Goal: Task Accomplishment & Management: Use online tool/utility

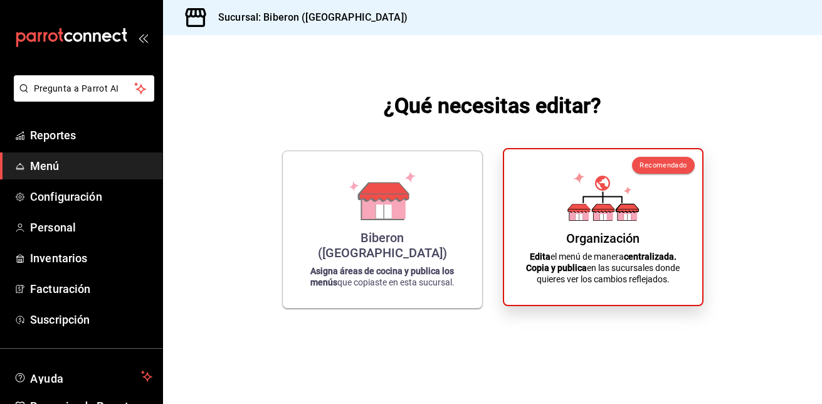
click at [593, 211] on icon at bounding box center [603, 208] width 22 height 8
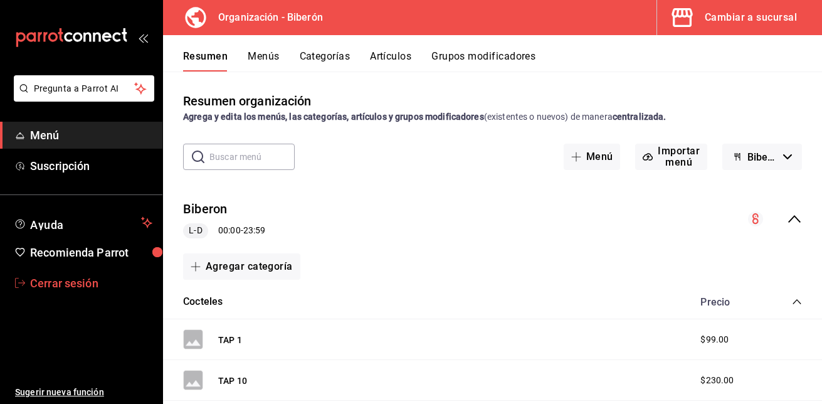
click at [72, 284] on span "Cerrar sesión" at bounding box center [91, 283] width 122 height 17
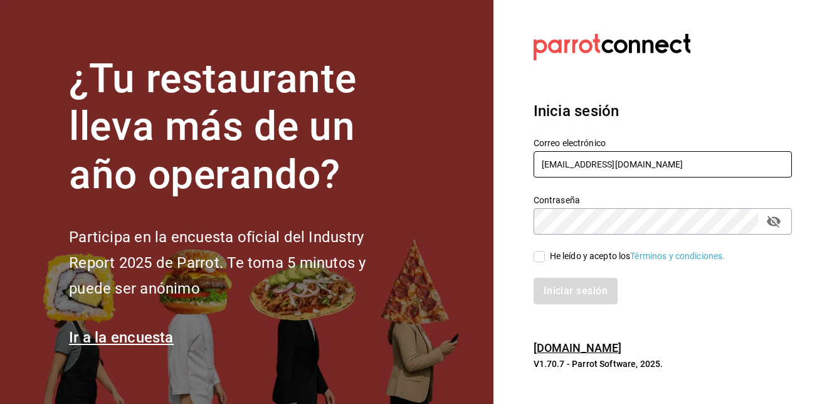
click at [691, 164] on input "jucedet@gmail.com" at bounding box center [663, 164] width 258 height 26
type input "jucedet@hotmail.com"
click at [541, 262] on label "He leído y acepto los Términos y condiciones." at bounding box center [630, 256] width 192 height 13
click at [541, 262] on input "He leído y acepto los Términos y condiciones." at bounding box center [539, 256] width 11 height 11
checkbox input "true"
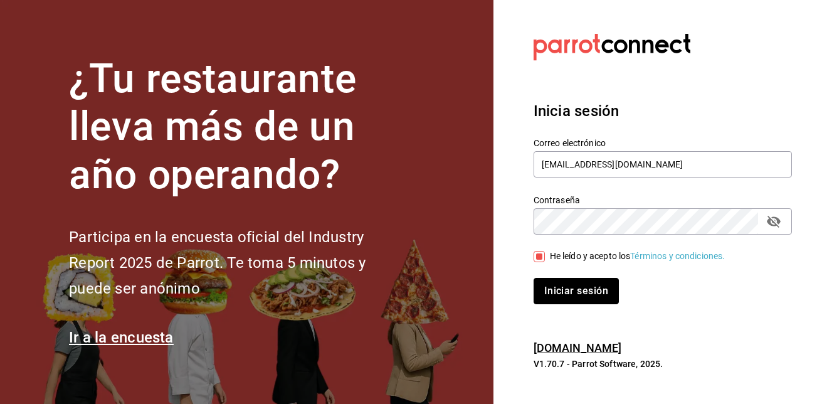
click at [551, 295] on button "Iniciar sesión" at bounding box center [576, 291] width 85 height 26
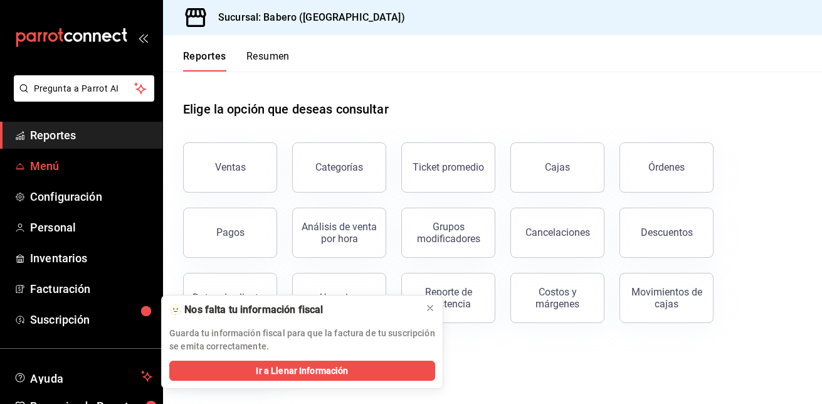
click at [51, 167] on span "Menú" at bounding box center [91, 165] width 122 height 17
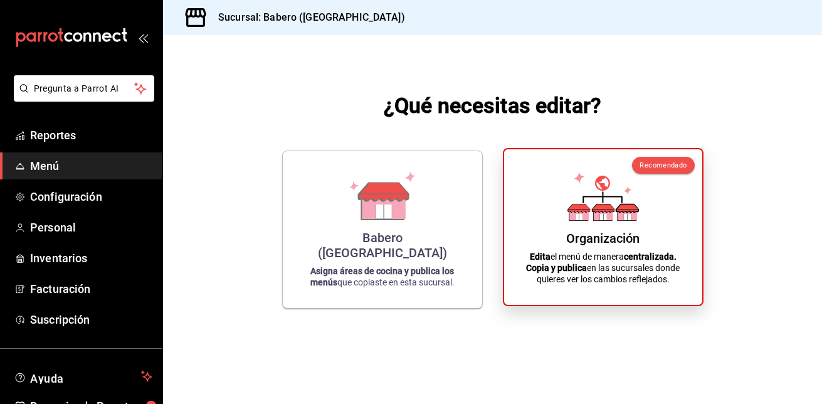
click at [622, 245] on div "Organización" at bounding box center [602, 238] width 73 height 15
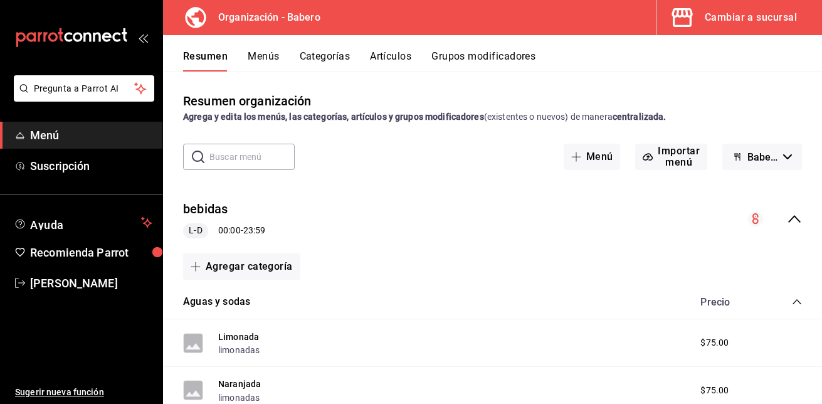
click at [395, 55] on button "Artículos" at bounding box center [390, 60] width 41 height 21
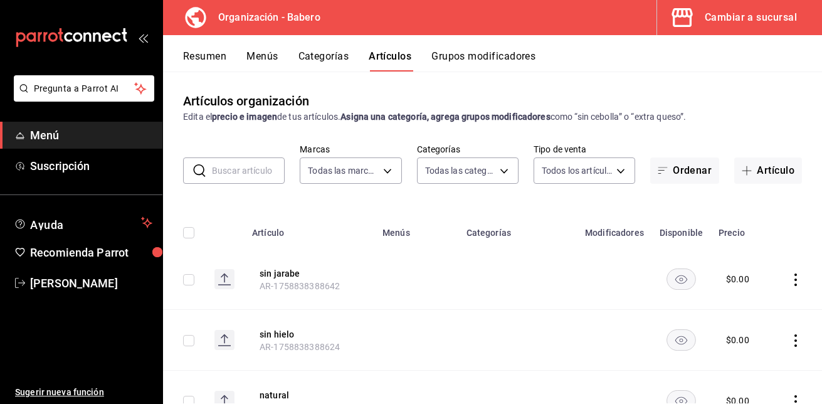
type input "a66e06f9-c574-4272-93a5-56c49c41a772"
type input "6de4fb01-8924-4b5f-b2c6-05fb00520212,d5e981f2-9595-497c-a91a-126b35bb2472,b74fb…"
click at [770, 172] on button "Artículo" at bounding box center [768, 170] width 68 height 26
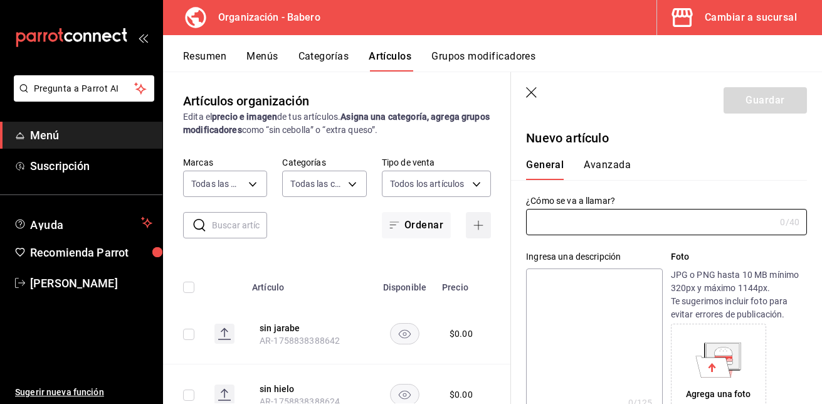
type input "AR-1758922674357"
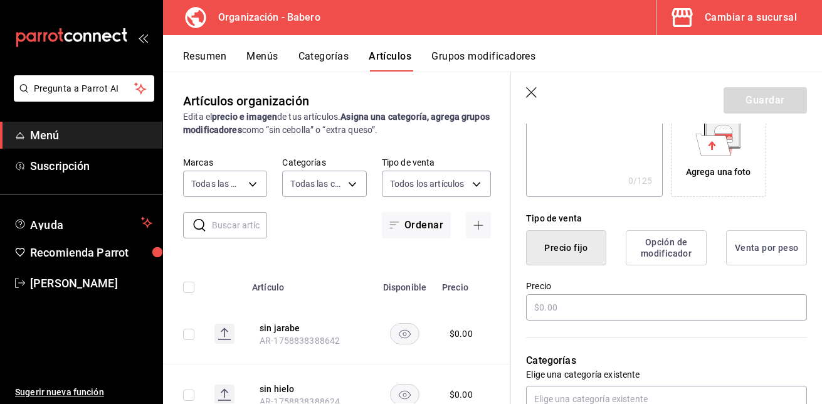
scroll to position [223, 0]
type input "Old Cuban"
click at [544, 304] on input "text" at bounding box center [666, 307] width 281 height 26
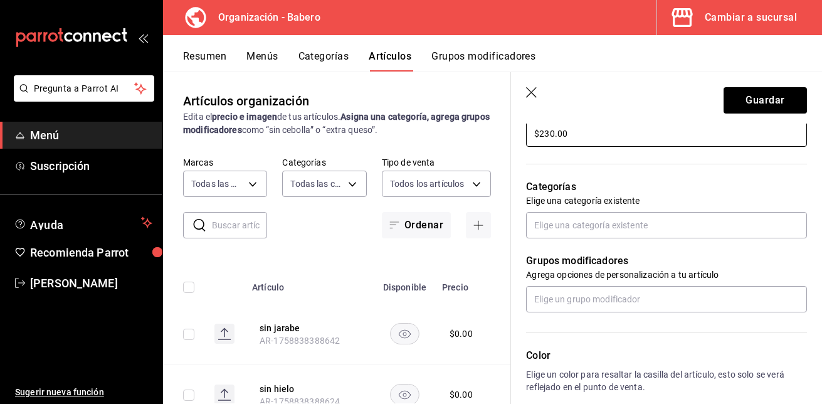
scroll to position [396, 0]
type input "$230.00"
click at [573, 221] on input "text" at bounding box center [666, 224] width 281 height 26
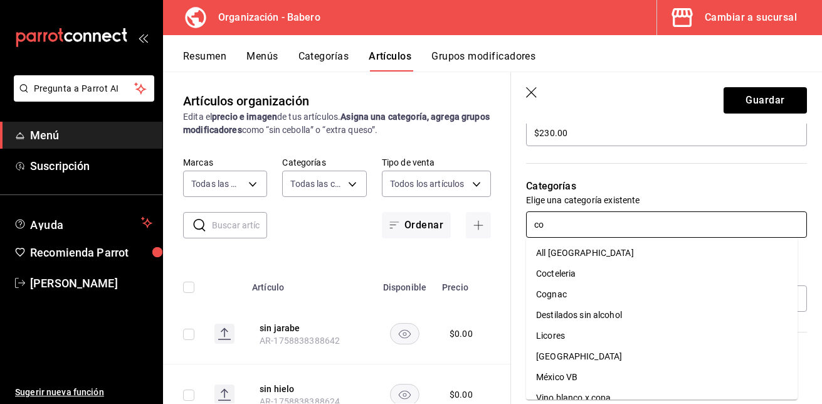
type input "coc"
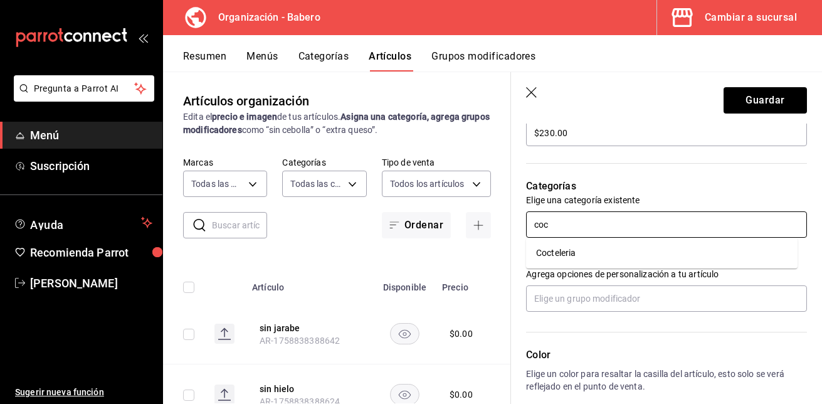
click at [556, 251] on li "Cocteleria" at bounding box center [662, 253] width 272 height 21
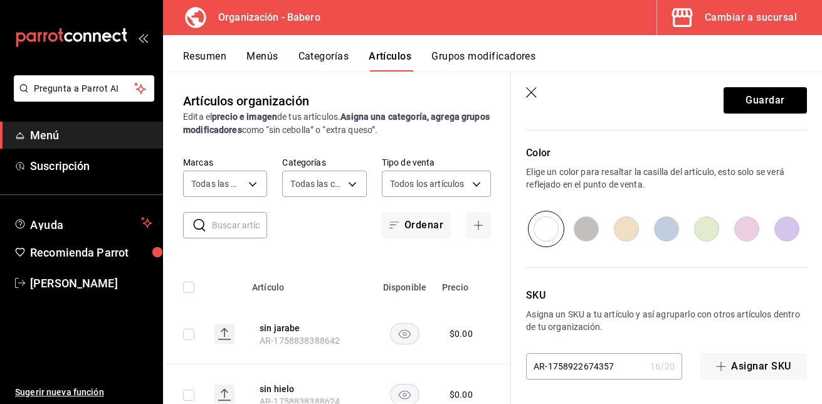
scroll to position [640, 0]
click at [753, 95] on button "Guardar" at bounding box center [765, 100] width 83 height 26
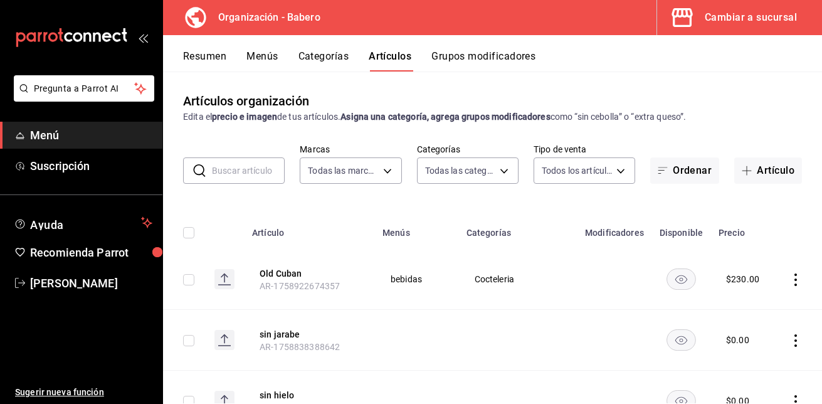
click at [253, 58] on button "Menús" at bounding box center [261, 60] width 31 height 21
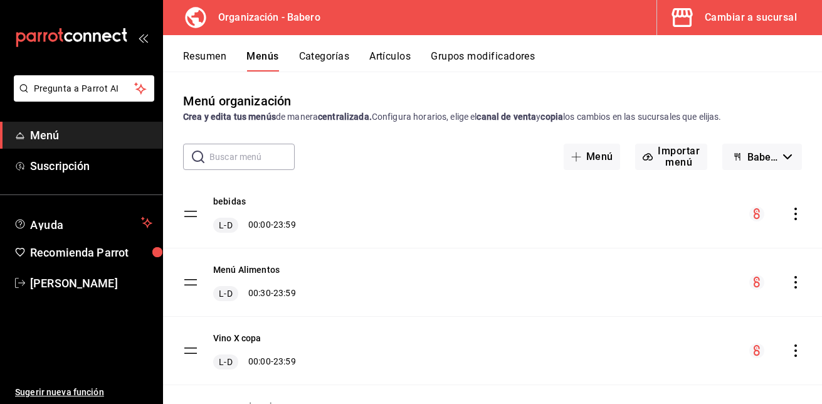
click at [790, 211] on icon "actions" at bounding box center [796, 214] width 13 height 13
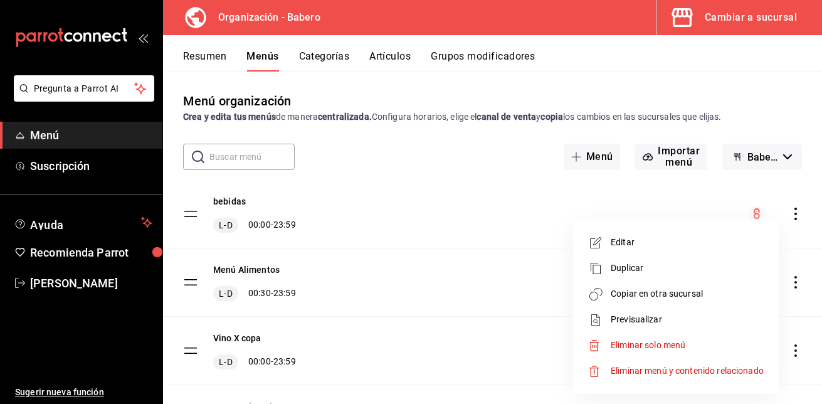
click at [642, 288] on span "Copiar en otra sucursal" at bounding box center [687, 293] width 153 height 13
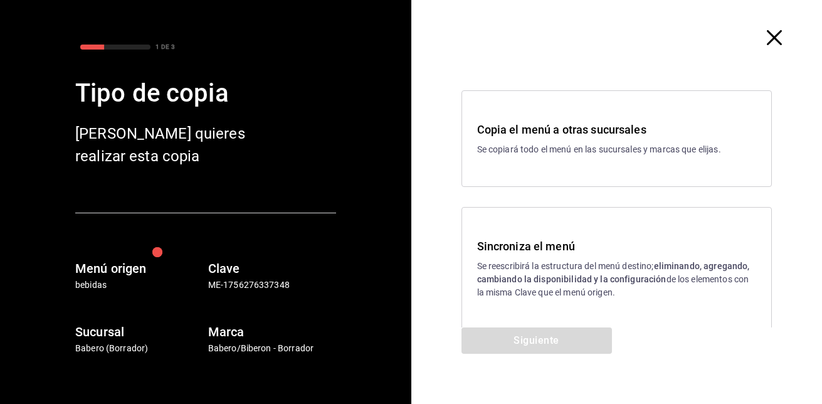
click at [553, 242] on h3 "Sincroniza el menú" at bounding box center [617, 246] width 280 height 17
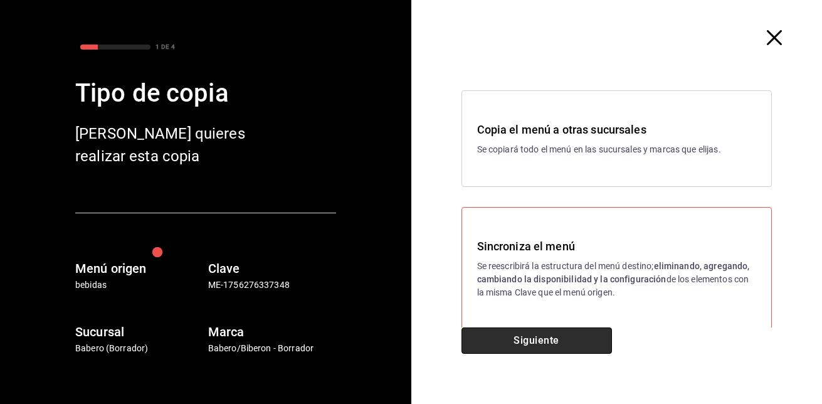
click at [522, 341] on button "Siguiente" at bounding box center [537, 340] width 151 height 26
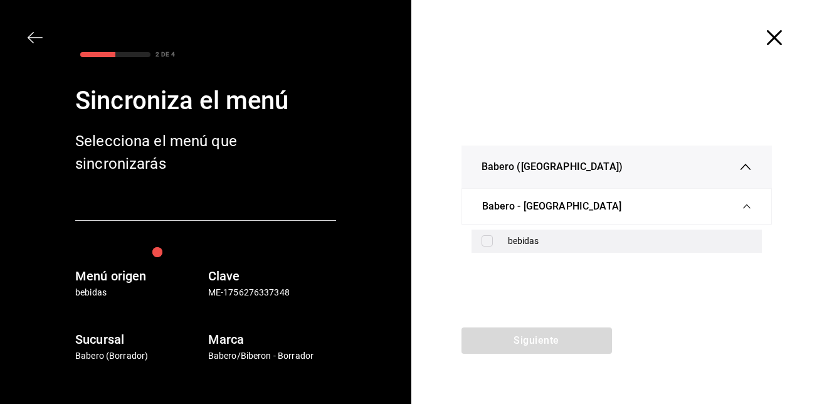
click at [490, 242] on input "checkbox" at bounding box center [487, 240] width 11 height 11
checkbox input "true"
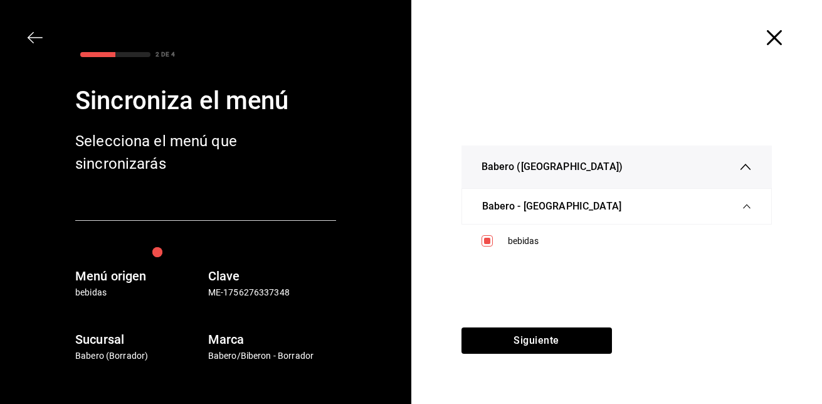
click at [487, 366] on div "Siguiente" at bounding box center [536, 365] width 251 height 77
click at [554, 346] on button "Siguiente" at bounding box center [537, 340] width 151 height 26
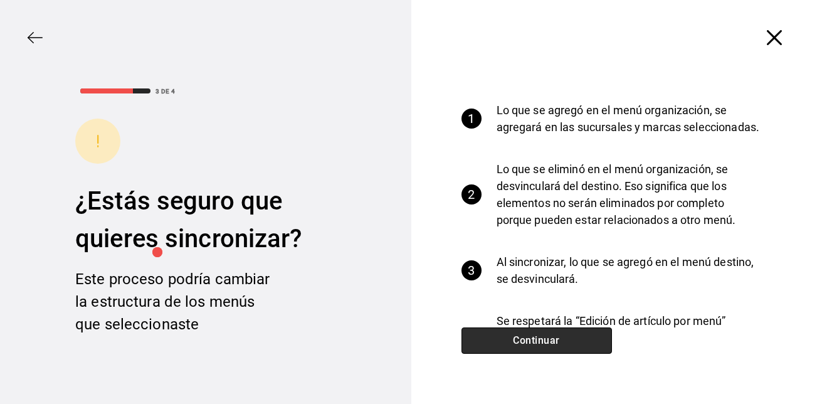
click at [554, 346] on button "Continuar" at bounding box center [537, 340] width 151 height 26
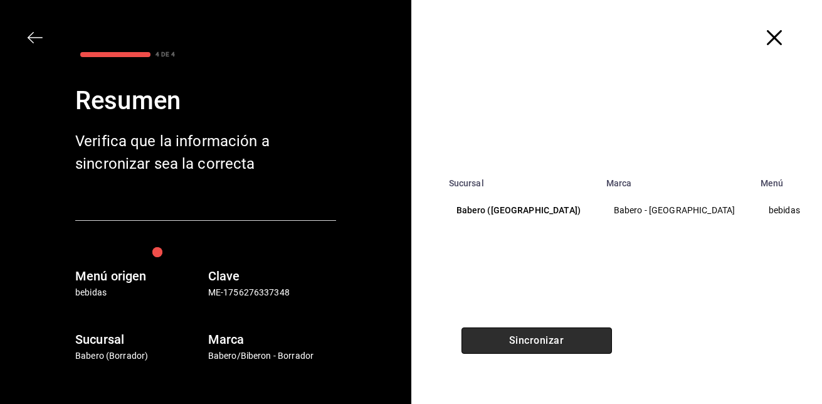
click at [554, 346] on button "Sincronizar" at bounding box center [537, 340] width 151 height 26
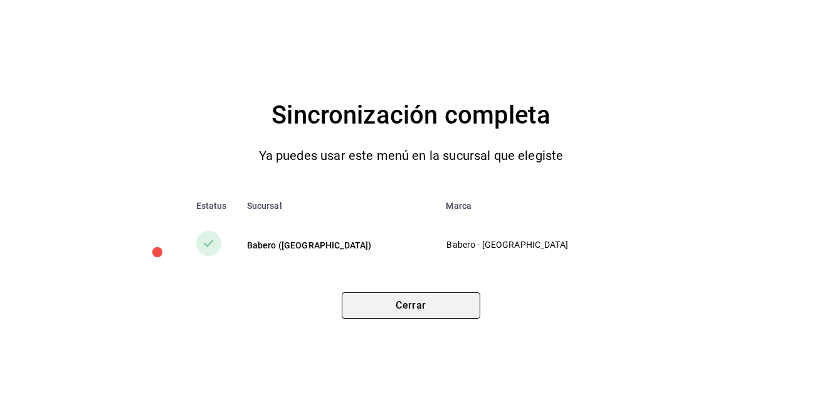
click at [439, 297] on button "Cerrar" at bounding box center [411, 305] width 139 height 26
